Goal: Navigation & Orientation: Find specific page/section

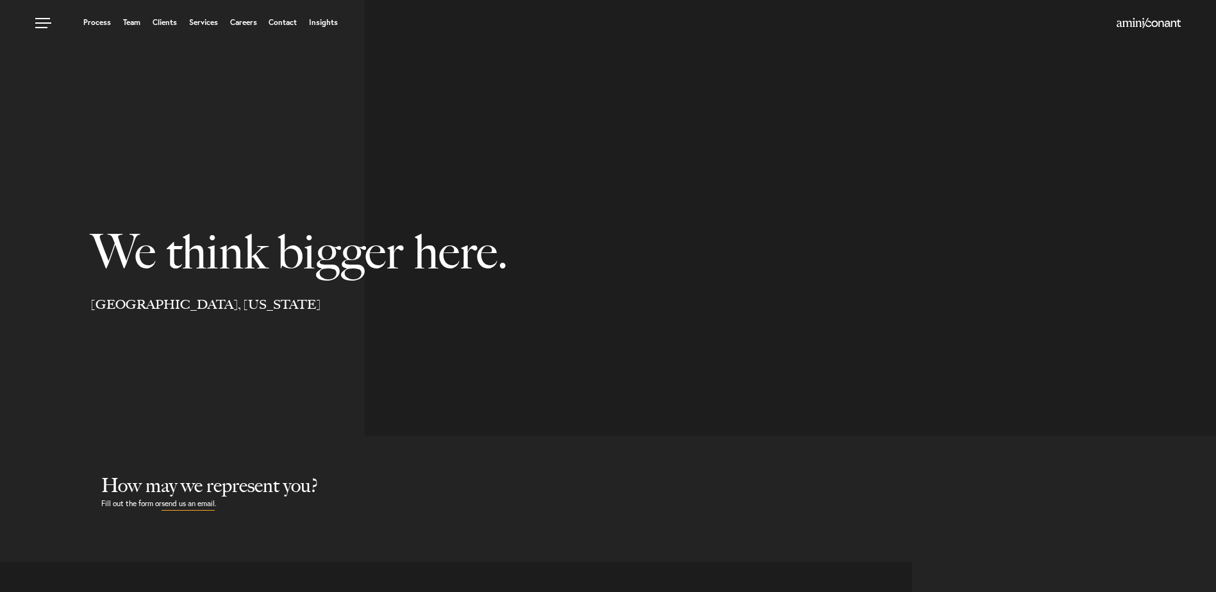
select select "Austin"
select select "Business and Civil Litigation"
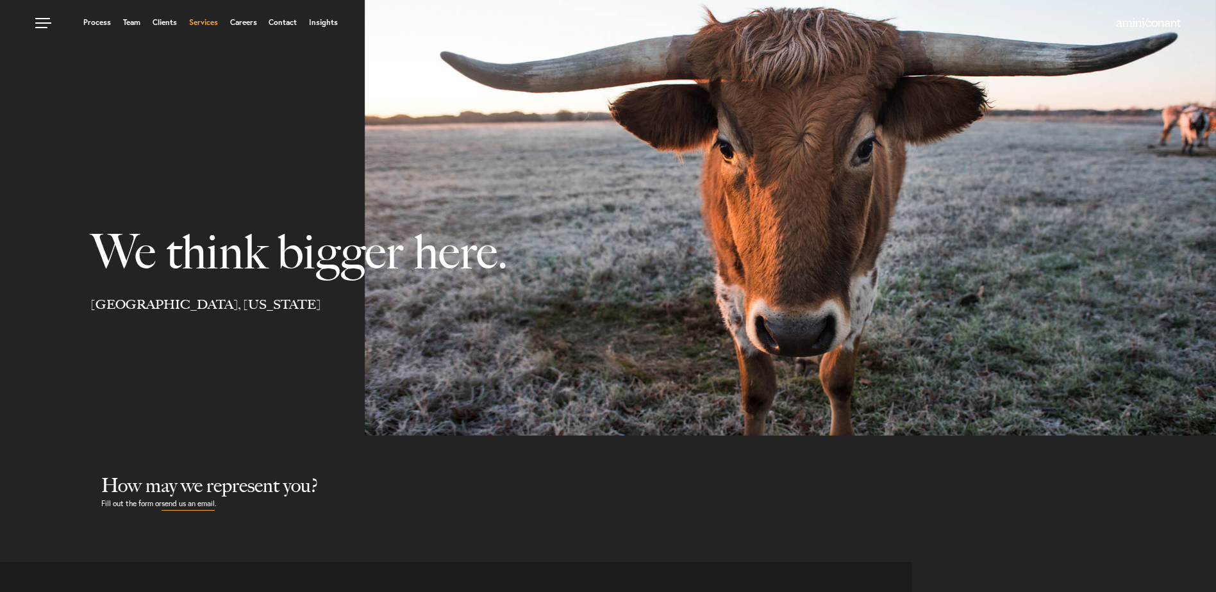
click at [197, 21] on link "Services" at bounding box center [203, 23] width 29 height 8
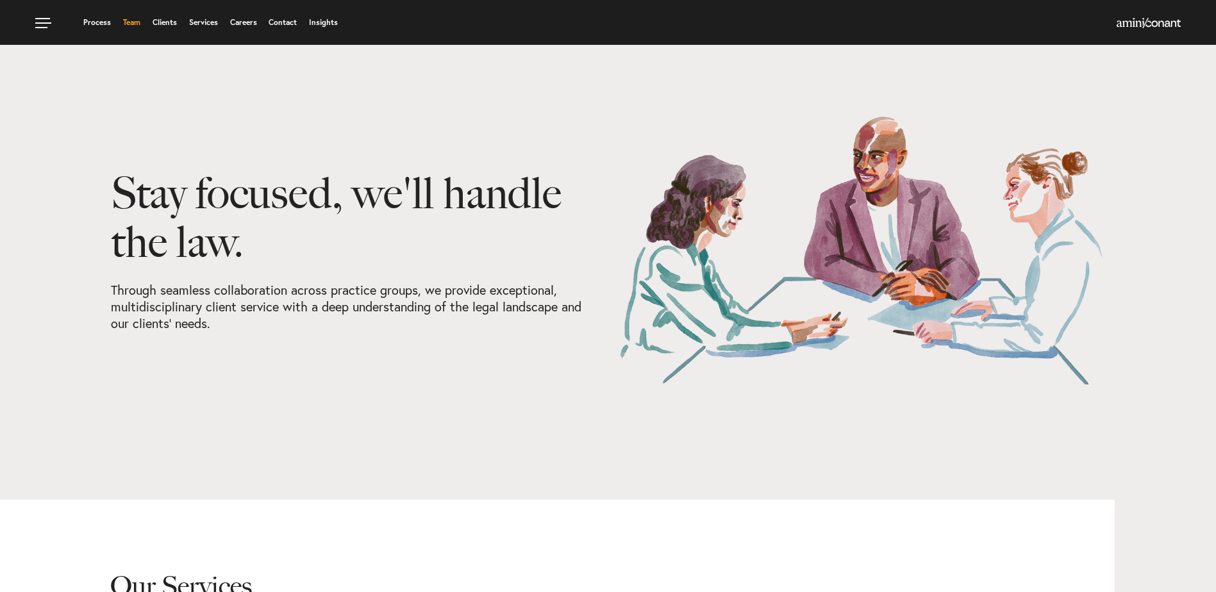
click at [134, 19] on link "Team" at bounding box center [131, 23] width 17 height 8
